Goal: Task Accomplishment & Management: Check status

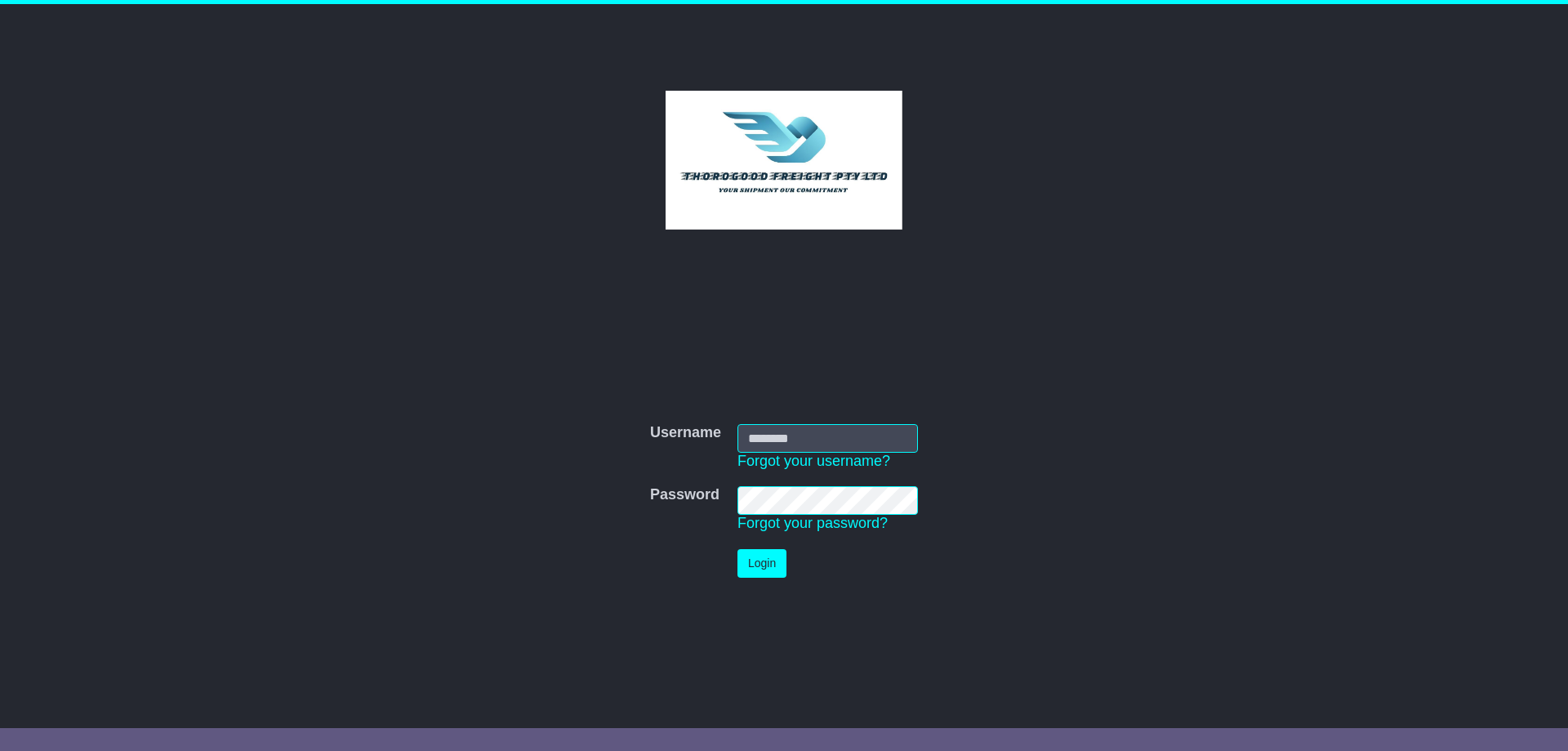
click at [766, 442] on input "Username" at bounding box center [828, 438] width 180 height 29
type input "******"
click at [738, 549] on button "Login" at bounding box center [762, 563] width 49 height 29
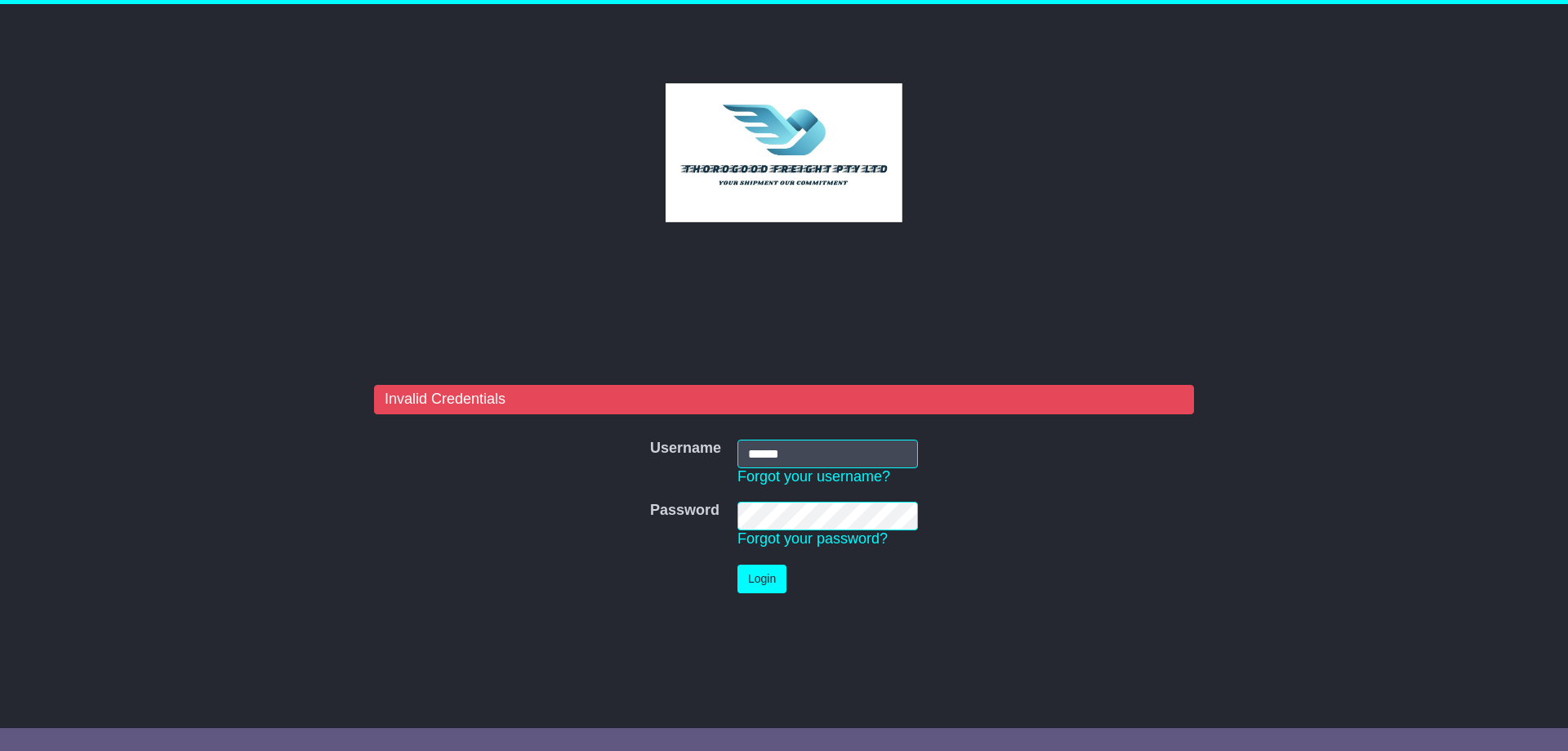
click at [738, 564] on button "Login" at bounding box center [762, 578] width 49 height 29
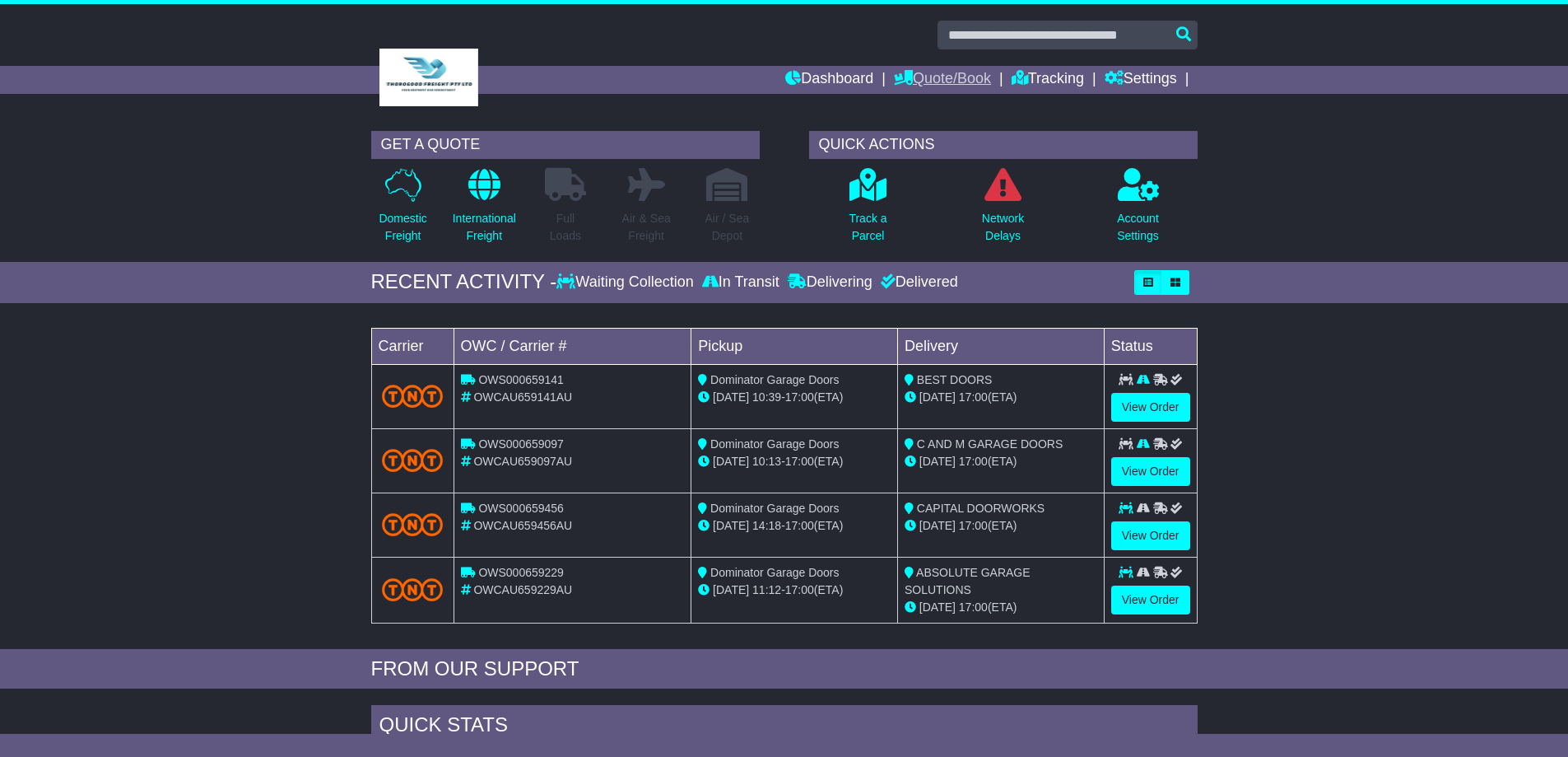
click at [941, 73] on link "Quote/Book" at bounding box center [942, 80] width 97 height 28
click at [945, 105] on link "Domestic" at bounding box center [959, 108] width 130 height 19
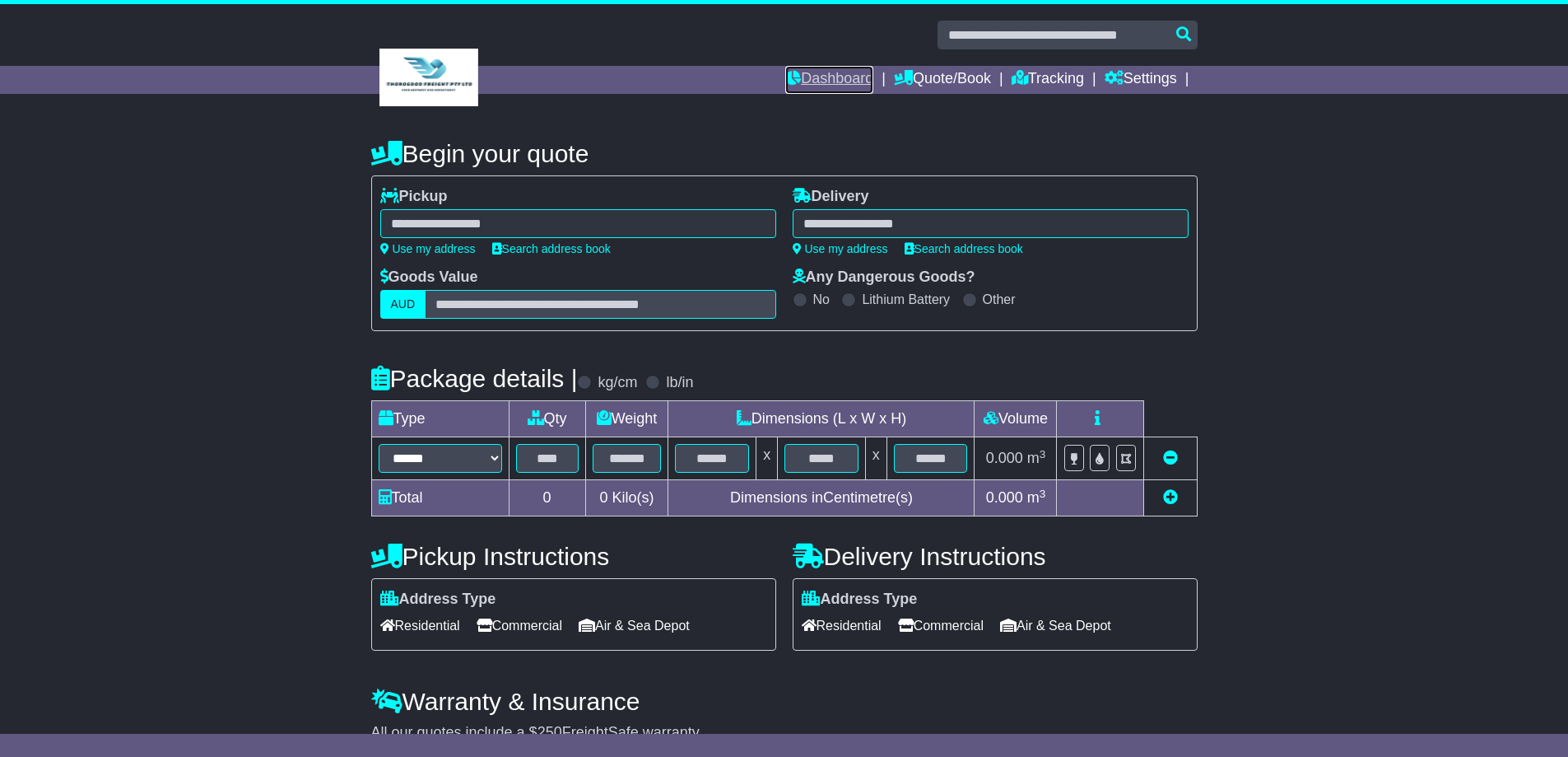
click at [821, 73] on link "Dashboard" at bounding box center [829, 80] width 88 height 28
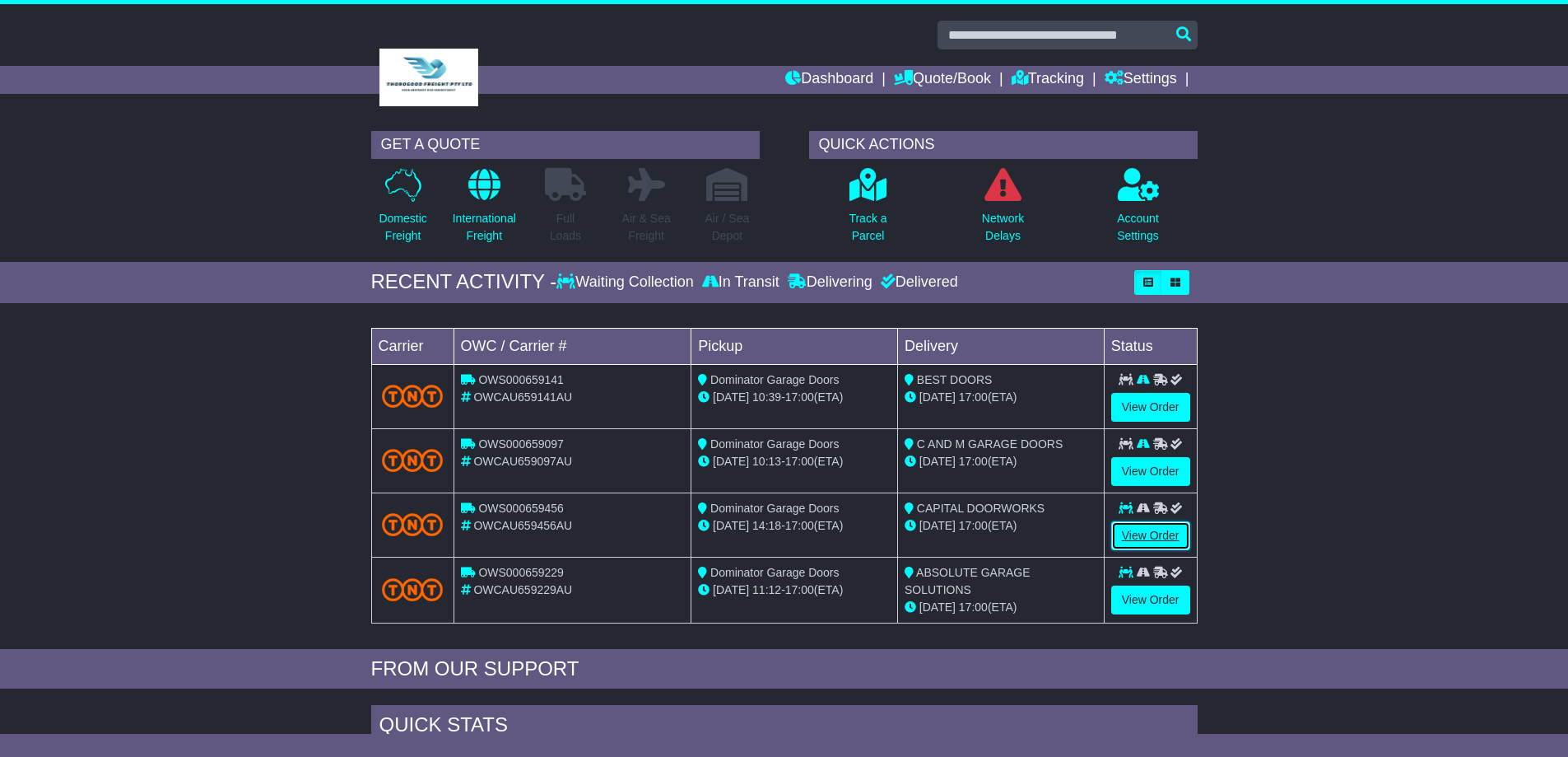
click at [1146, 526] on link "View Order" at bounding box center [1151, 535] width 79 height 29
